Goal: Task Accomplishment & Management: Manage account settings

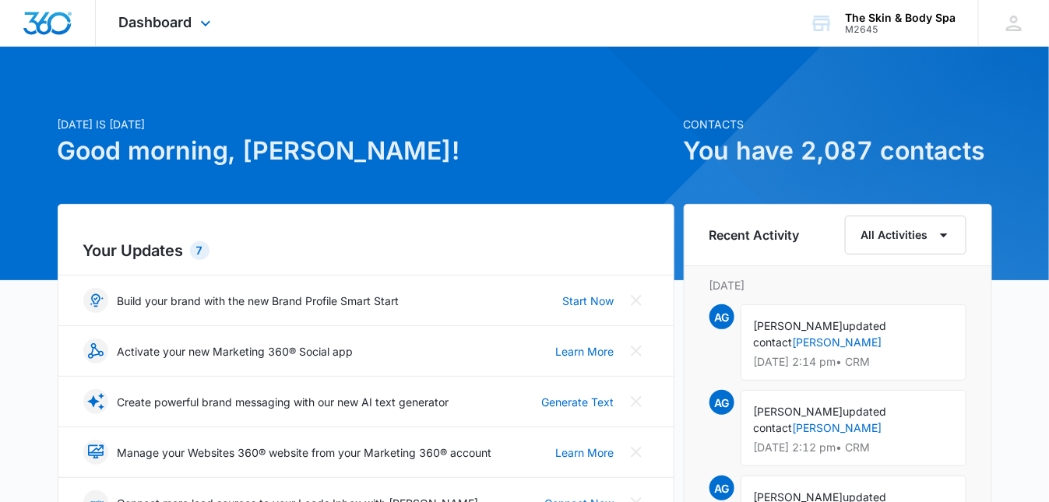
click at [193, 23] on div "Dashboard Apps Reputation Forms CRM Email Social Shop Payments POS Content Ads …" at bounding box center [167, 23] width 142 height 46
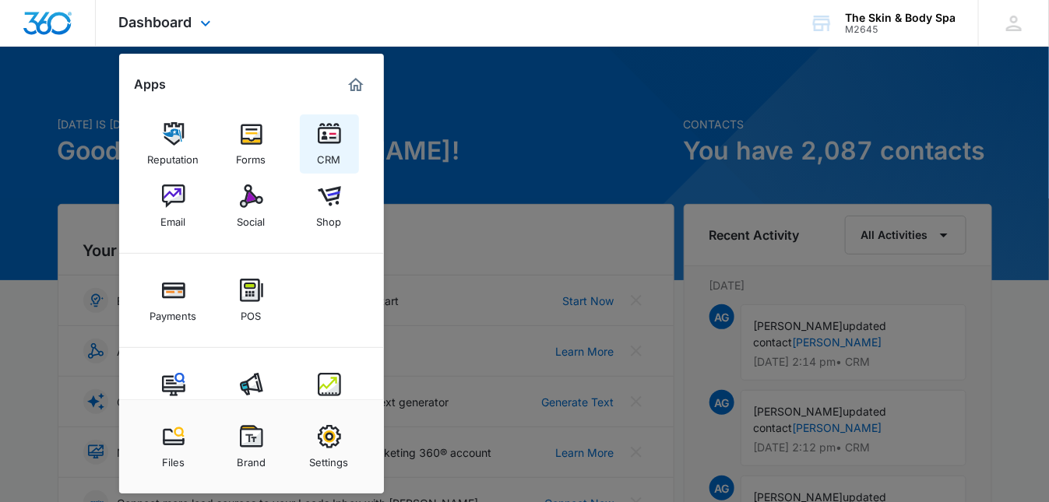
click at [322, 137] on img at bounding box center [329, 133] width 23 height 23
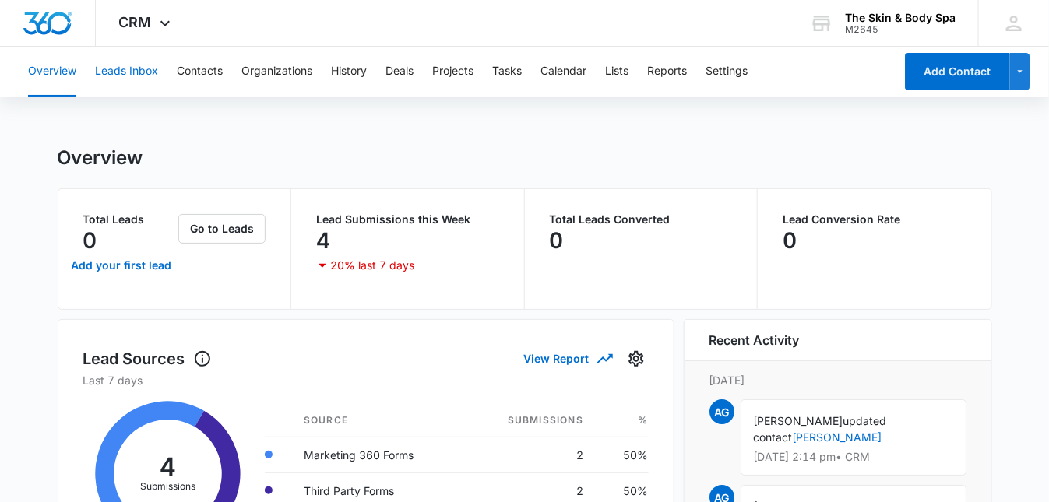
click at [153, 76] on button "Leads Inbox" at bounding box center [126, 72] width 63 height 50
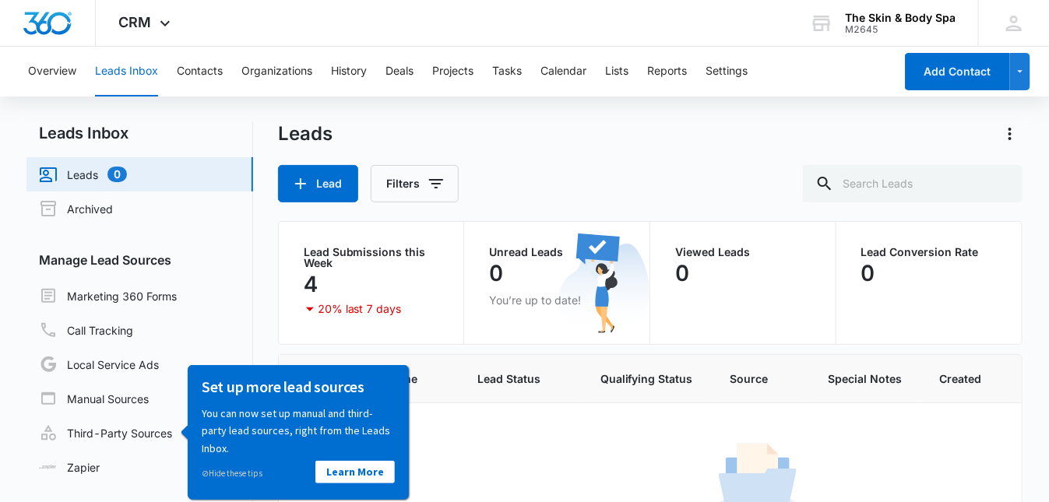
click at [95, 173] on link "Leads 0" at bounding box center [83, 174] width 88 height 19
